Goal: Find specific page/section: Find specific page/section

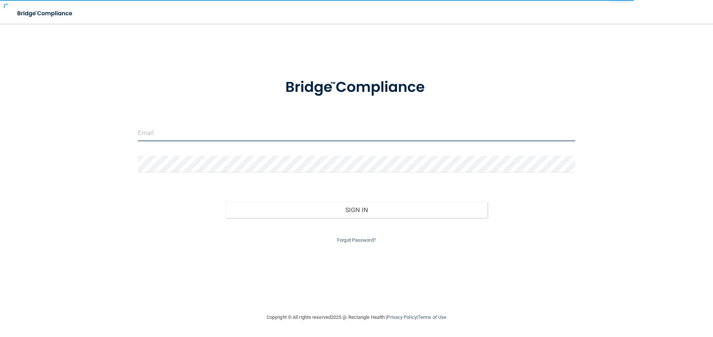
type input "manuela+pa2@devot.team"
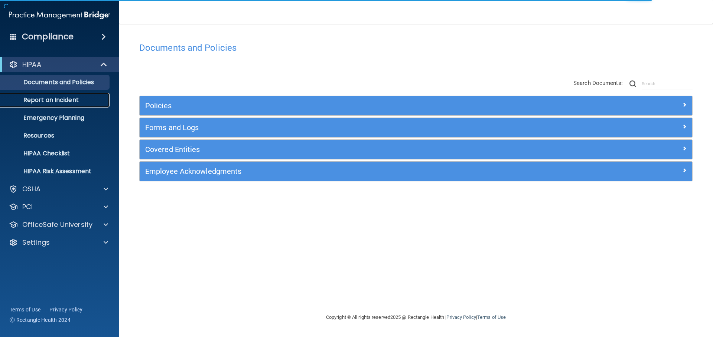
click at [51, 102] on p "Report an Incident" at bounding box center [55, 100] width 101 height 7
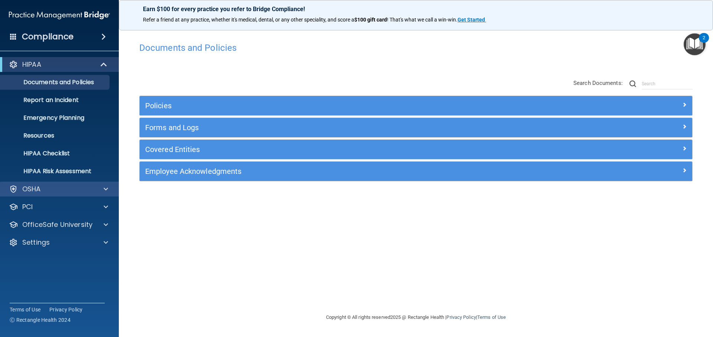
click at [44, 183] on div "OSHA" at bounding box center [59, 189] width 119 height 15
click at [52, 192] on div "OSHA" at bounding box center [49, 189] width 92 height 9
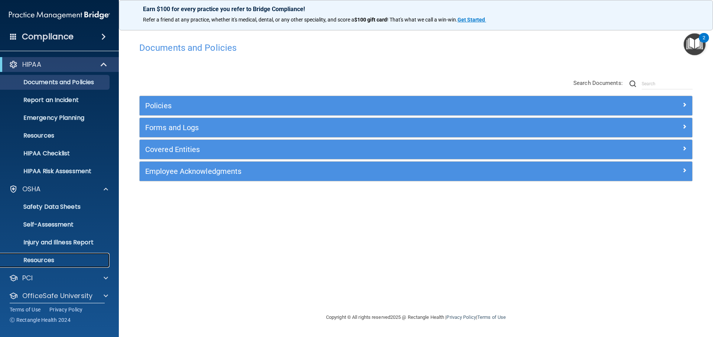
click at [47, 260] on p "Resources" at bounding box center [55, 260] width 101 height 7
